Goal: Task Accomplishment & Management: Use online tool/utility

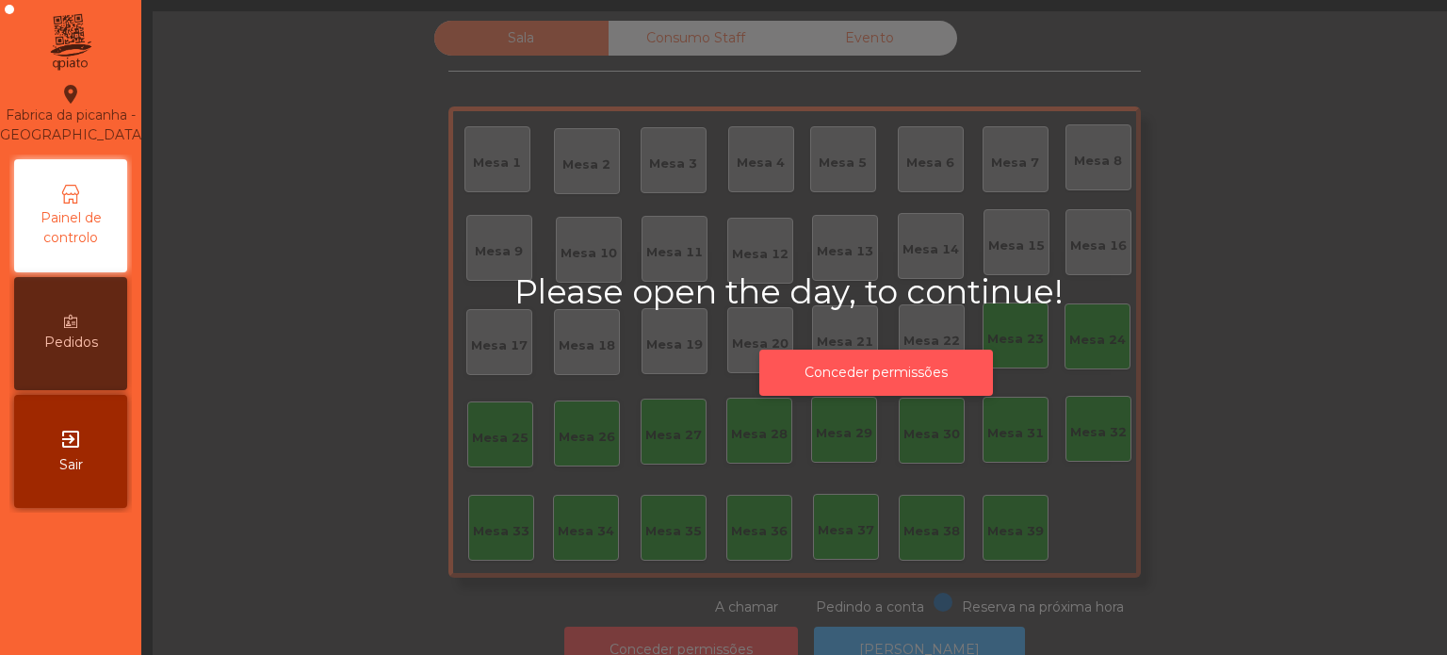
click at [904, 384] on button "Conceder permissões" at bounding box center [876, 372] width 234 height 46
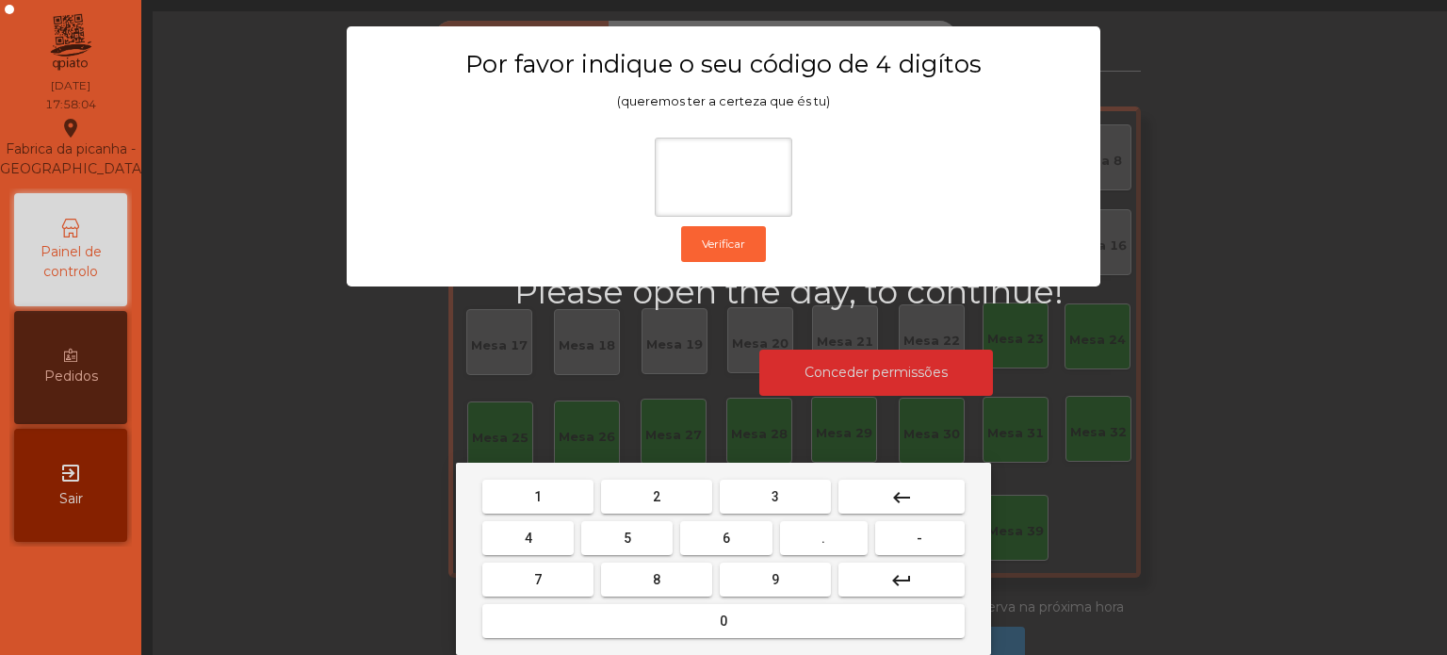
click at [564, 491] on button "1" at bounding box center [537, 496] width 111 height 34
click at [774, 496] on span "3" at bounding box center [775, 496] width 8 height 15
click at [637, 526] on button "5" at bounding box center [626, 538] width 91 height 34
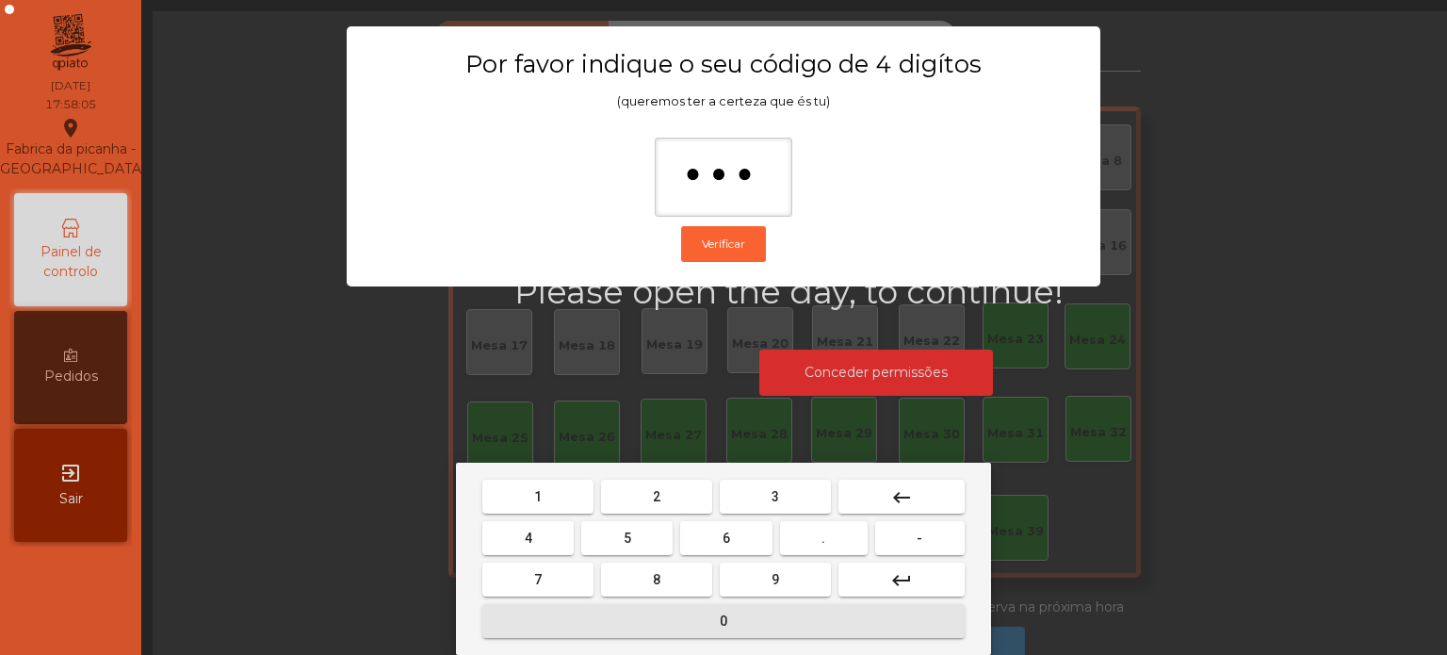
click at [699, 622] on button "0" at bounding box center [723, 621] width 482 height 34
type input "****"
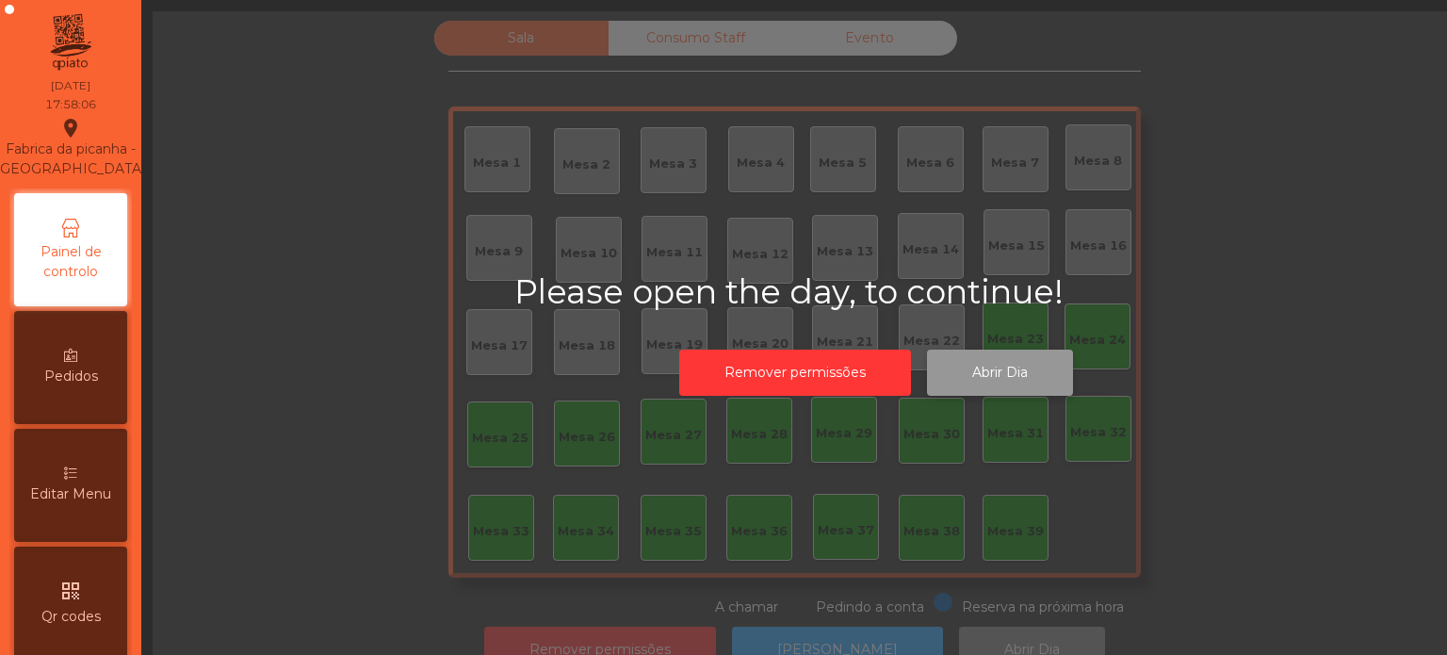
click at [1008, 390] on button "Abrir Dia" at bounding box center [1000, 372] width 146 height 46
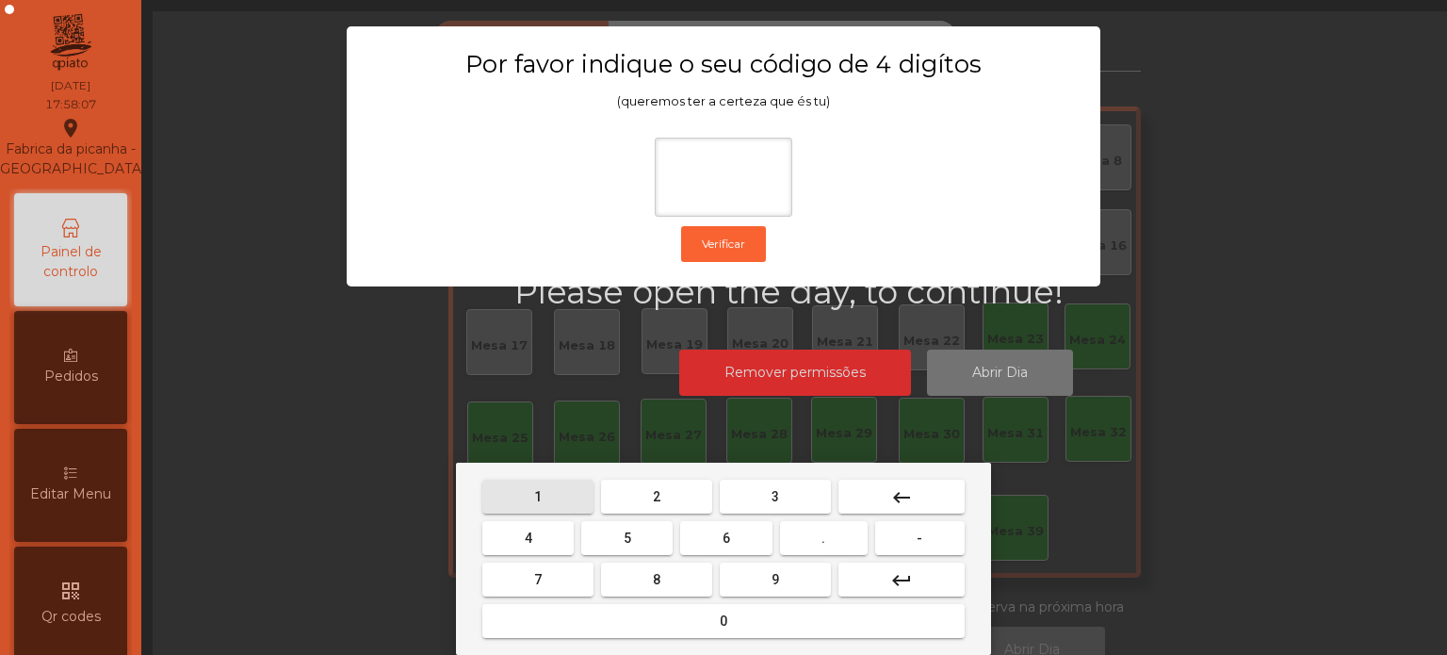
click at [537, 496] on span "1" at bounding box center [538, 496] width 8 height 15
click at [761, 499] on button "3" at bounding box center [775, 496] width 111 height 34
click at [603, 553] on button "5" at bounding box center [626, 538] width 91 height 34
click at [723, 622] on span "0" at bounding box center [724, 620] width 8 height 15
type input "****"
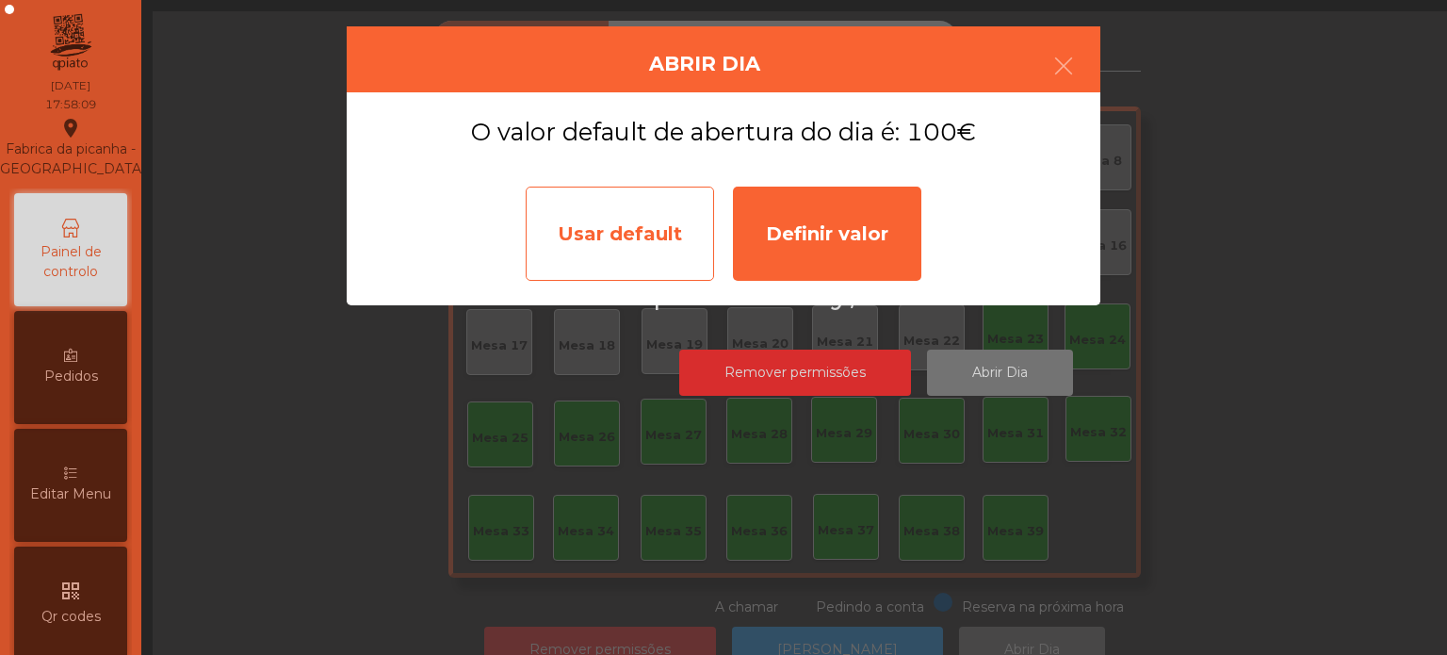
click at [603, 248] on div "Usar default" at bounding box center [620, 233] width 188 height 94
